Goal: Task Accomplishment & Management: Complete application form

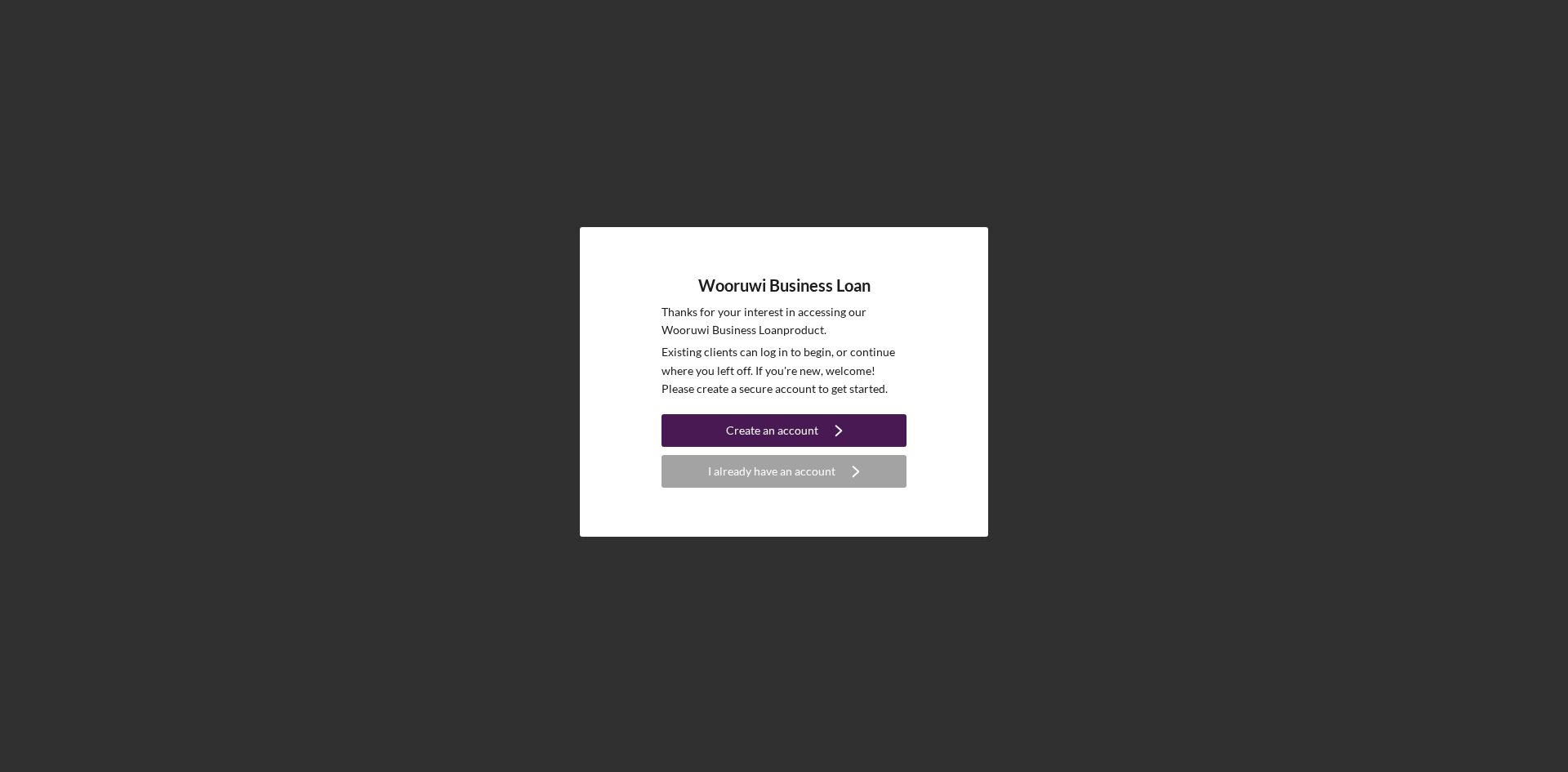
click at [810, 429] on div "Create an account" at bounding box center [772, 430] width 92 height 33
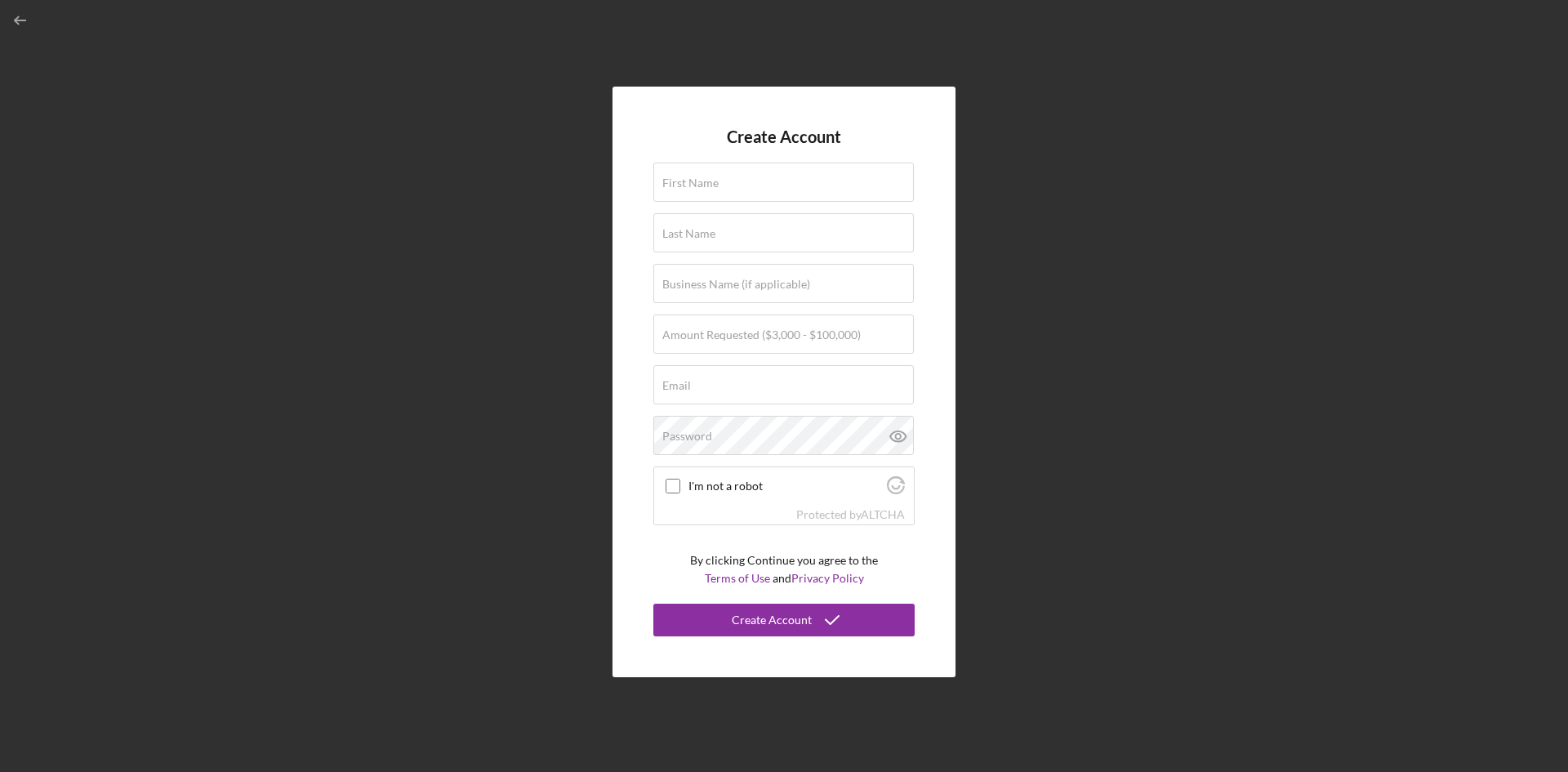
click at [388, 248] on div "Create Account First Name Last Name Business Name (if applicable) Amount Reques…" at bounding box center [784, 382] width 1552 height 764
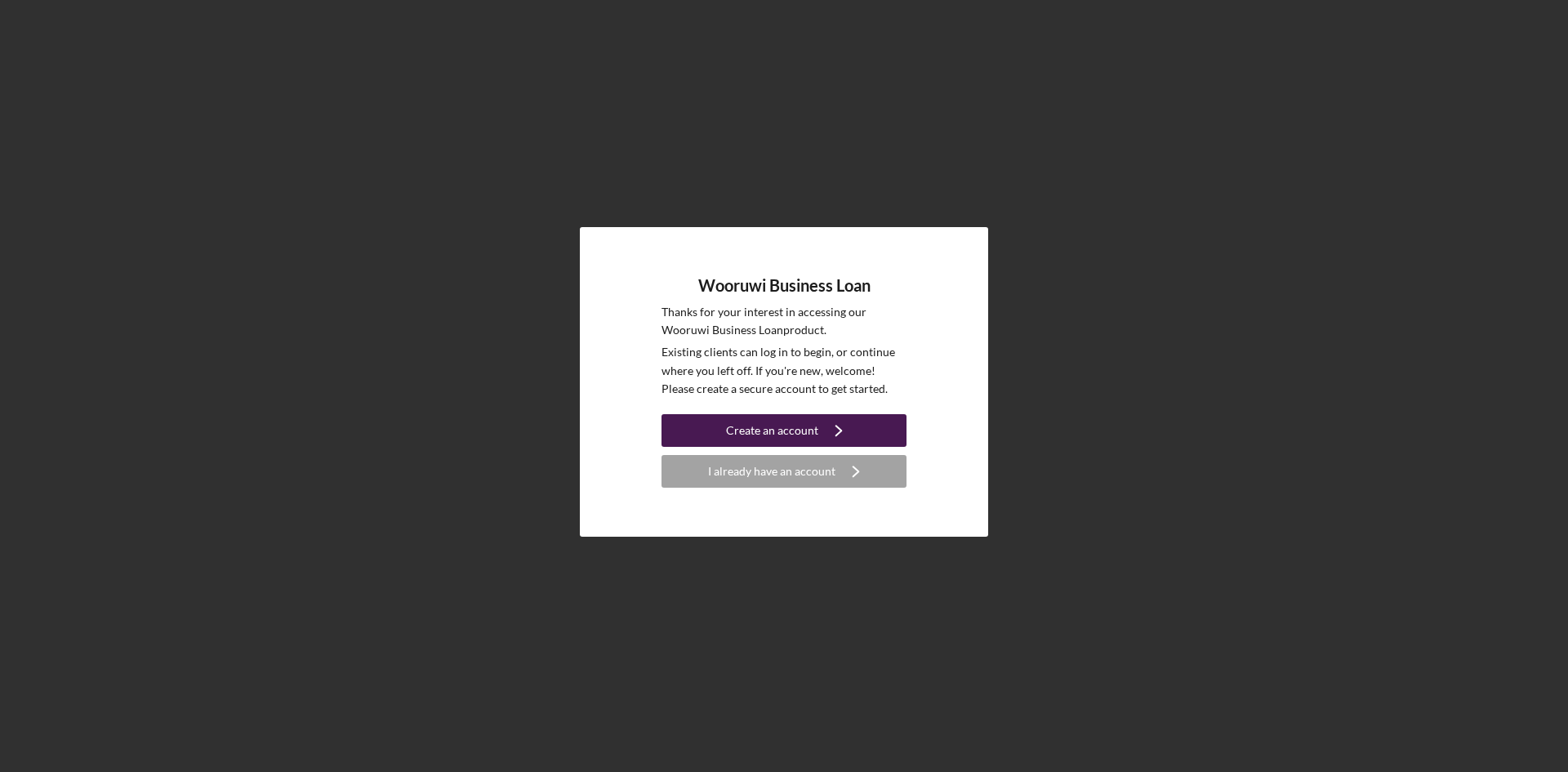
click at [783, 435] on div "Create an account" at bounding box center [772, 430] width 92 height 33
click at [42, 84] on div "Wooruwi Business Loan Thanks for your interest in accessing our Wooruwi Busines…" at bounding box center [784, 382] width 1552 height 764
